Goal: Obtain resource: Download file/media

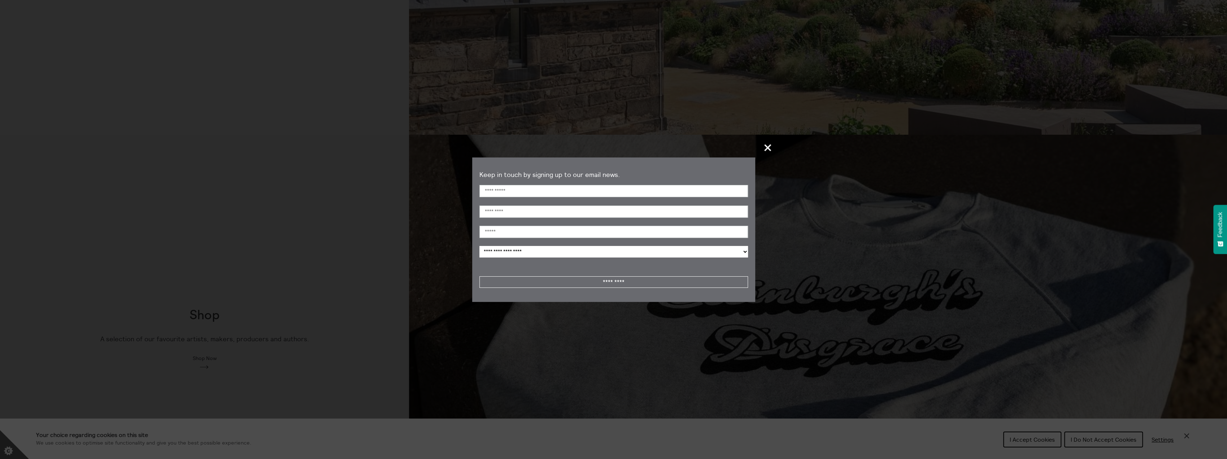
scroll to position [722, 0]
click at [770, 147] on span "+" at bounding box center [767, 147] width 21 height 21
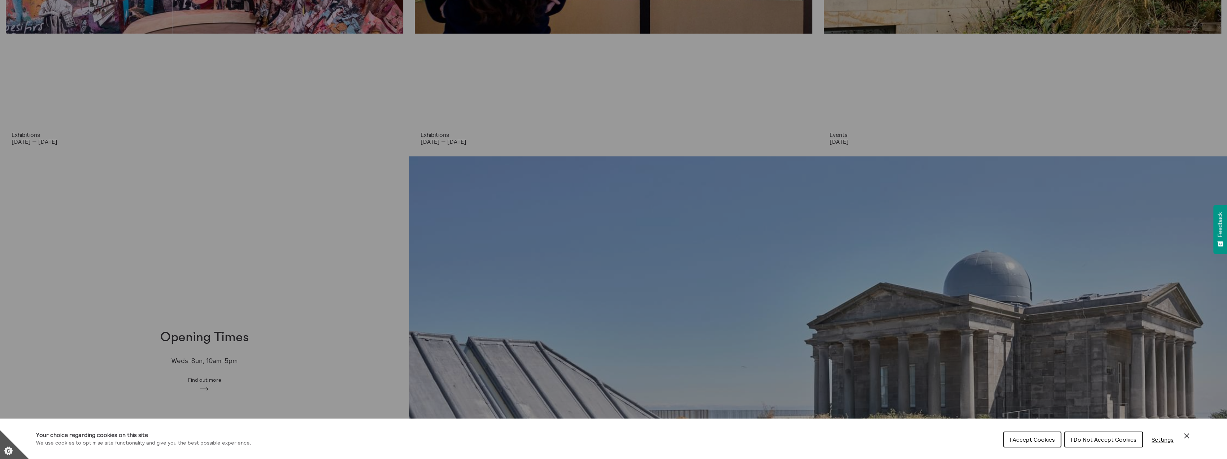
scroll to position [0, 0]
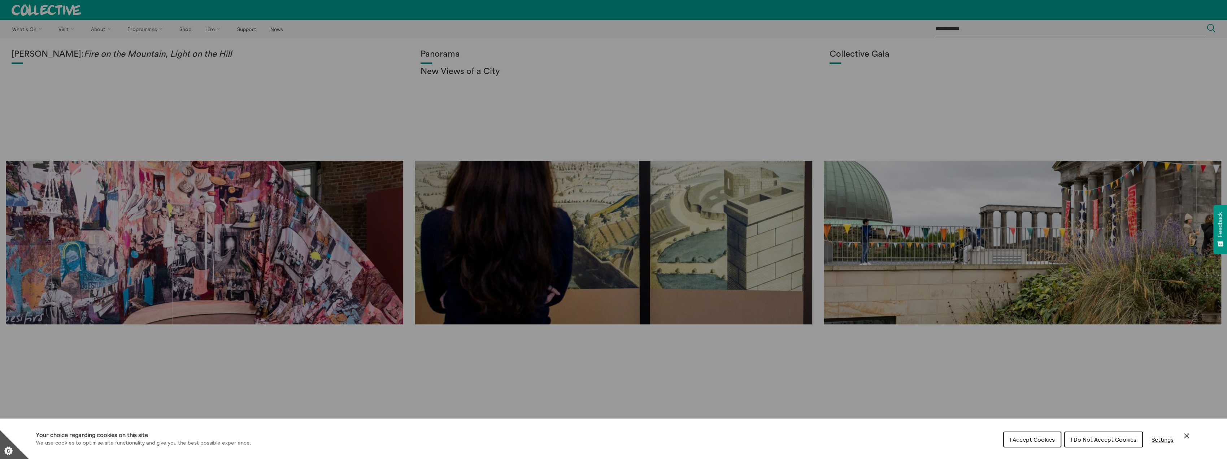
click at [213, 28] on div "Cookie preferences" at bounding box center [613, 229] width 1227 height 459
click at [1085, 442] on span "I Do Not Accept Cookies" at bounding box center [1104, 439] width 66 height 7
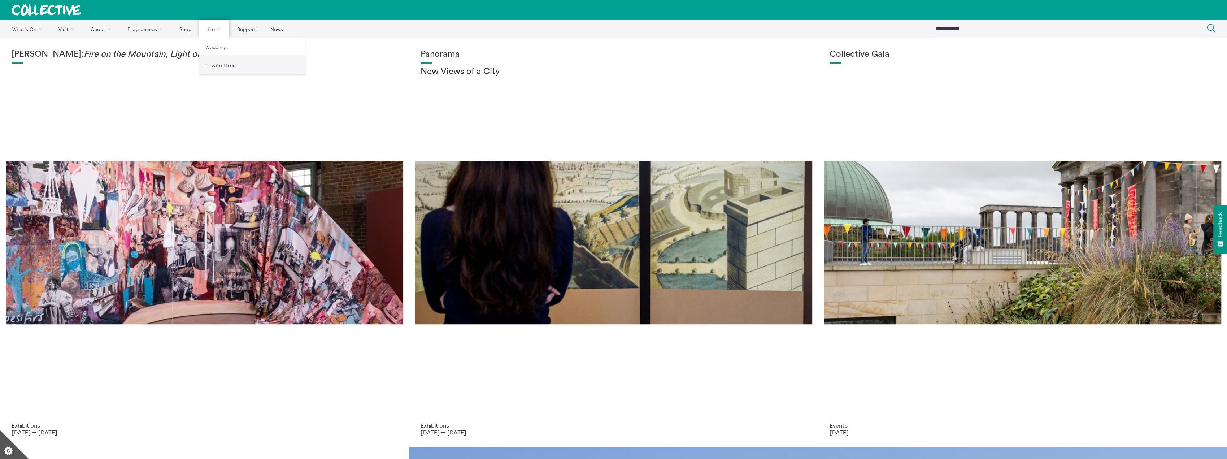
click at [225, 70] on link "Private Hires" at bounding box center [252, 65] width 106 height 18
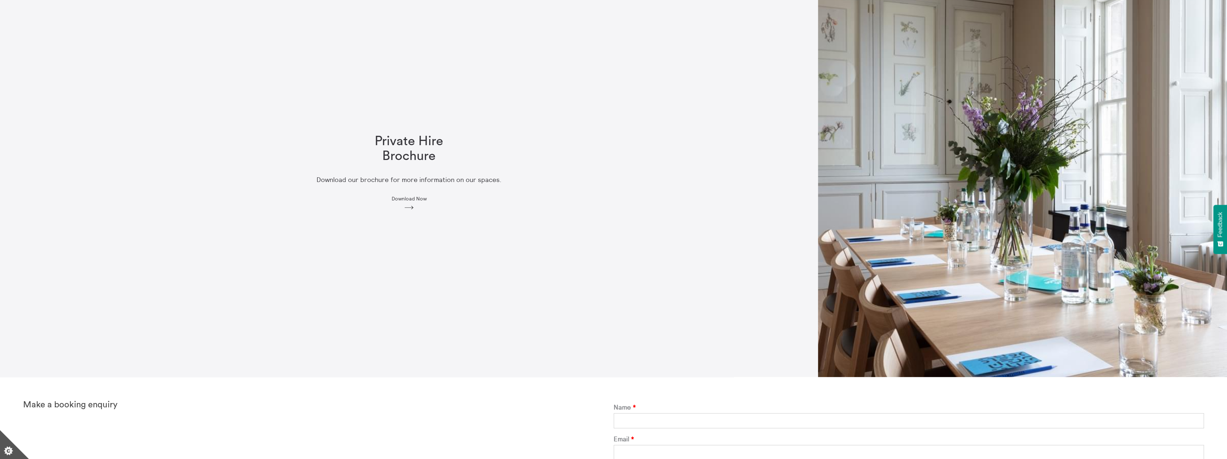
scroll to position [73, 0]
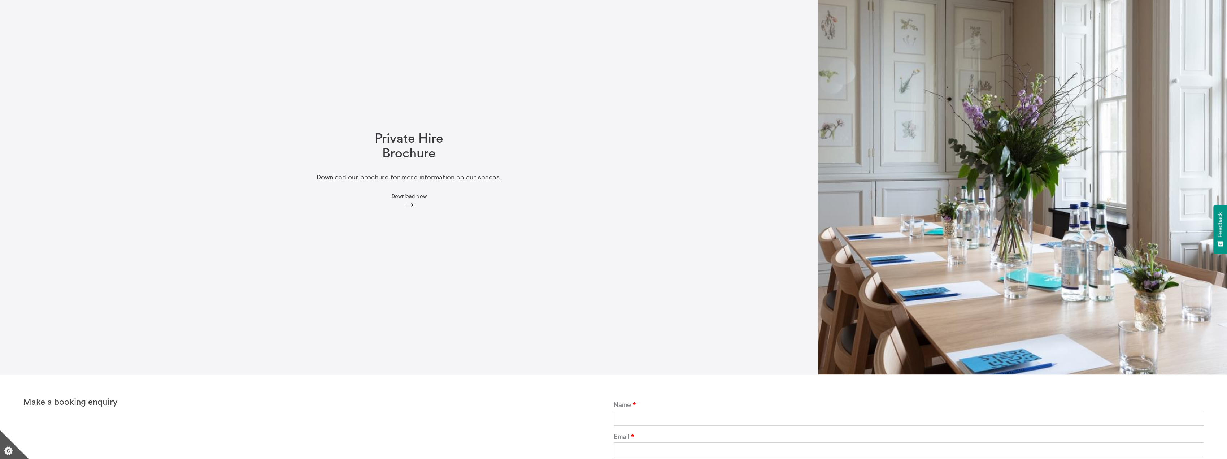
click at [409, 193] on span "Download Now" at bounding box center [409, 196] width 35 height 6
